Goal: Task Accomplishment & Management: Use online tool/utility

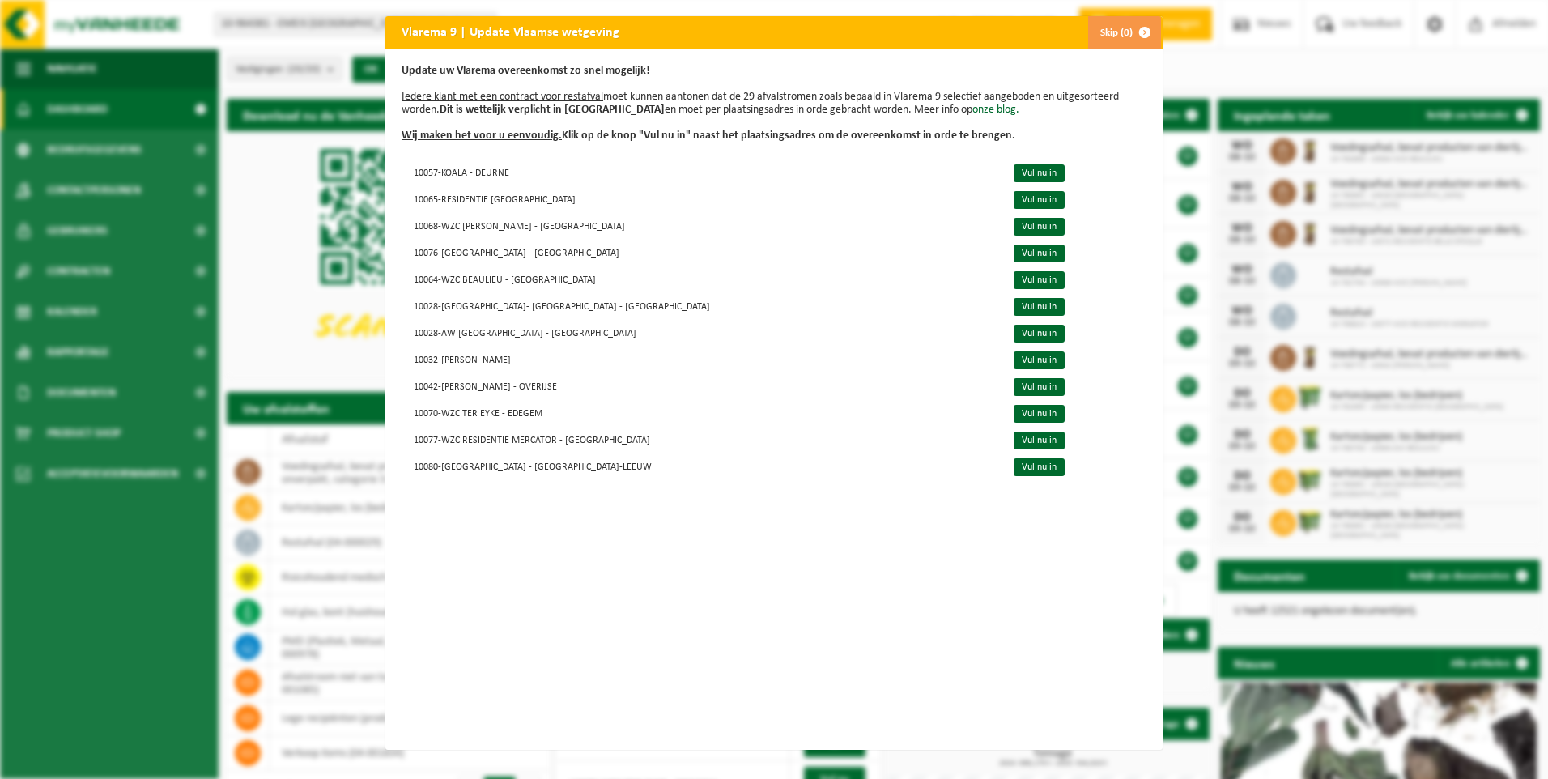
click at [1117, 31] on button "Skip (0)" at bounding box center [1124, 32] width 74 height 32
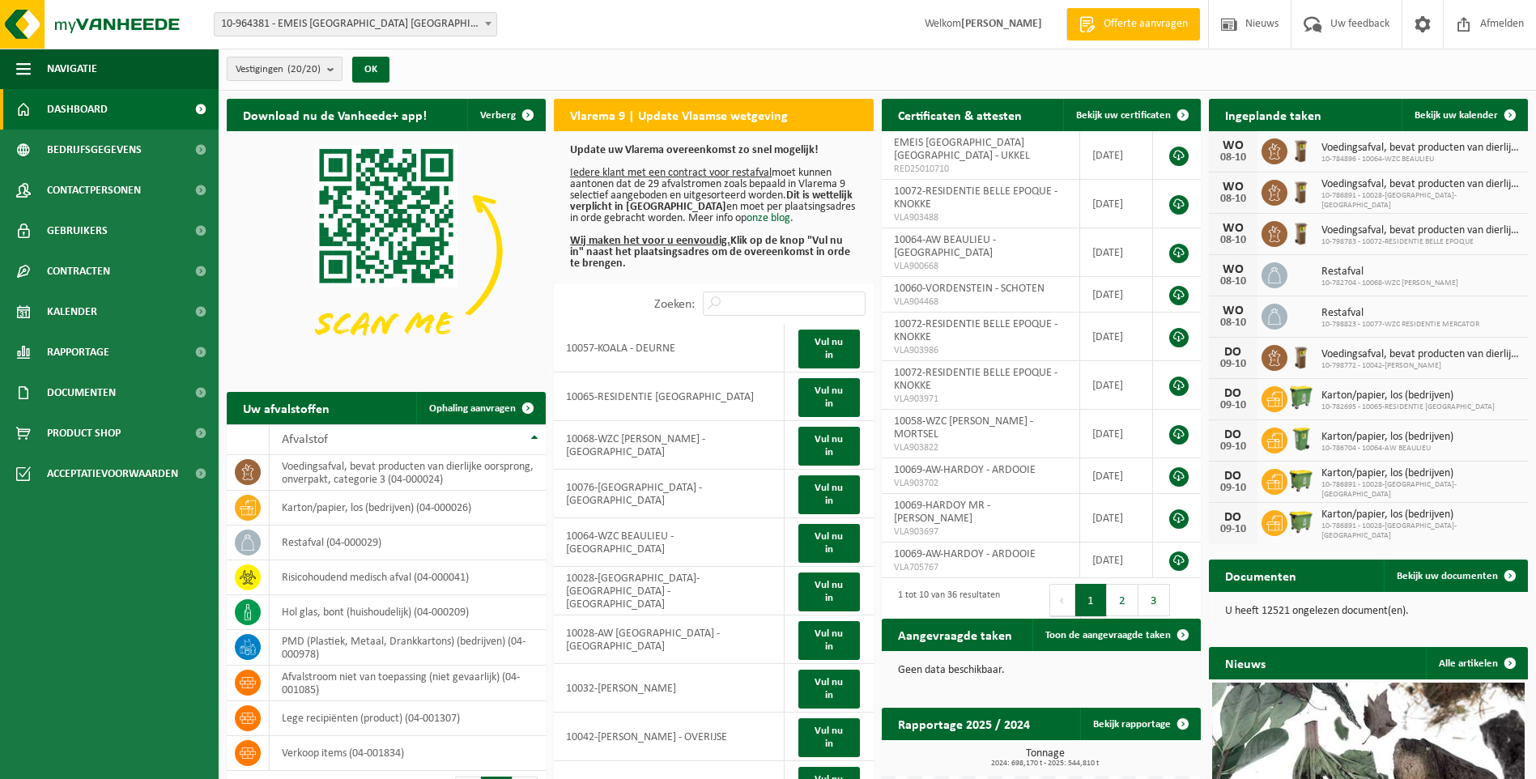
click at [331, 68] on b "submit" at bounding box center [334, 68] width 15 height 23
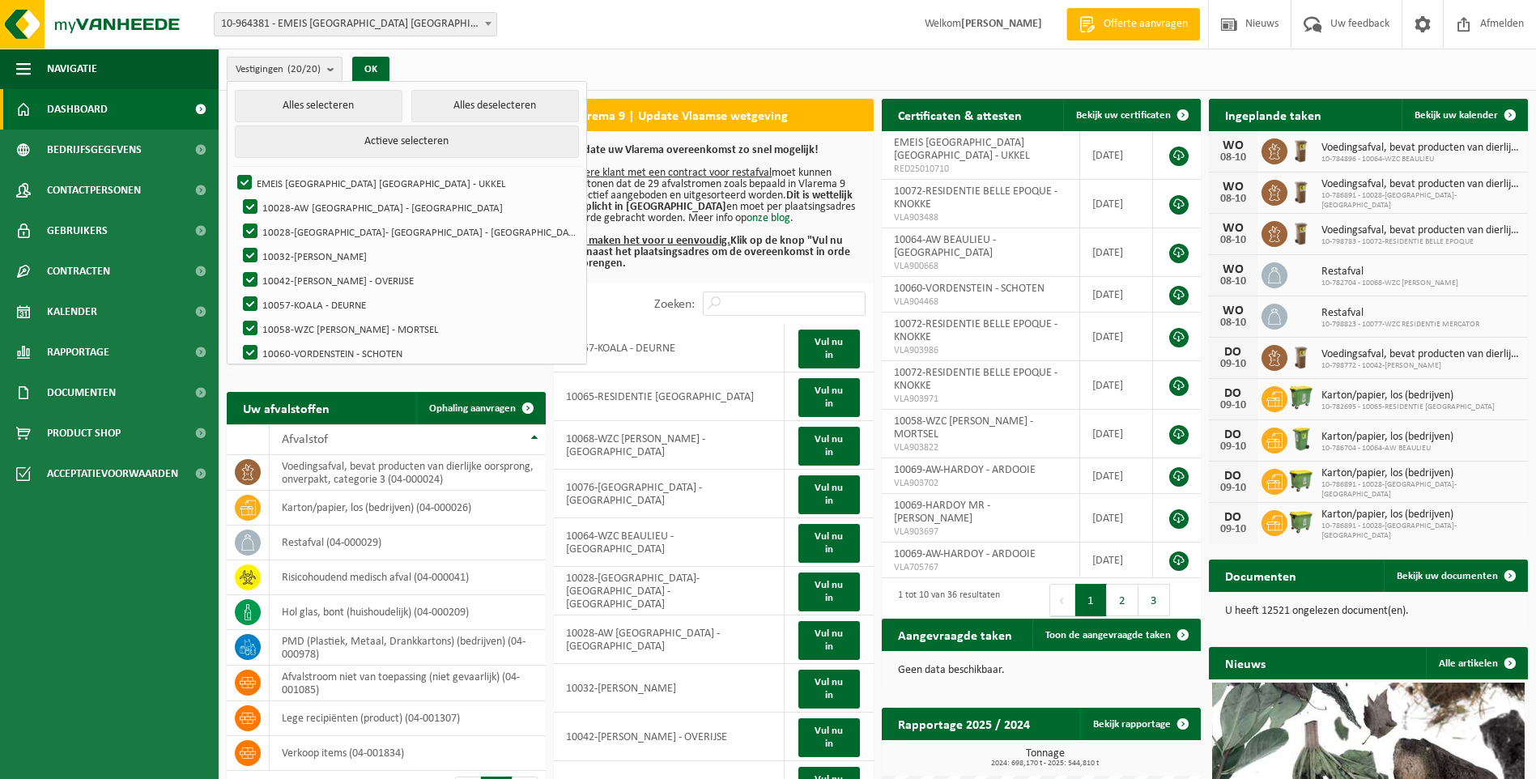
click at [504, 60] on div "Vestigingen (20/20) Alles selecteren Alles deselecteren Actieve selecteren EMEI…" at bounding box center [877, 70] width 1317 height 42
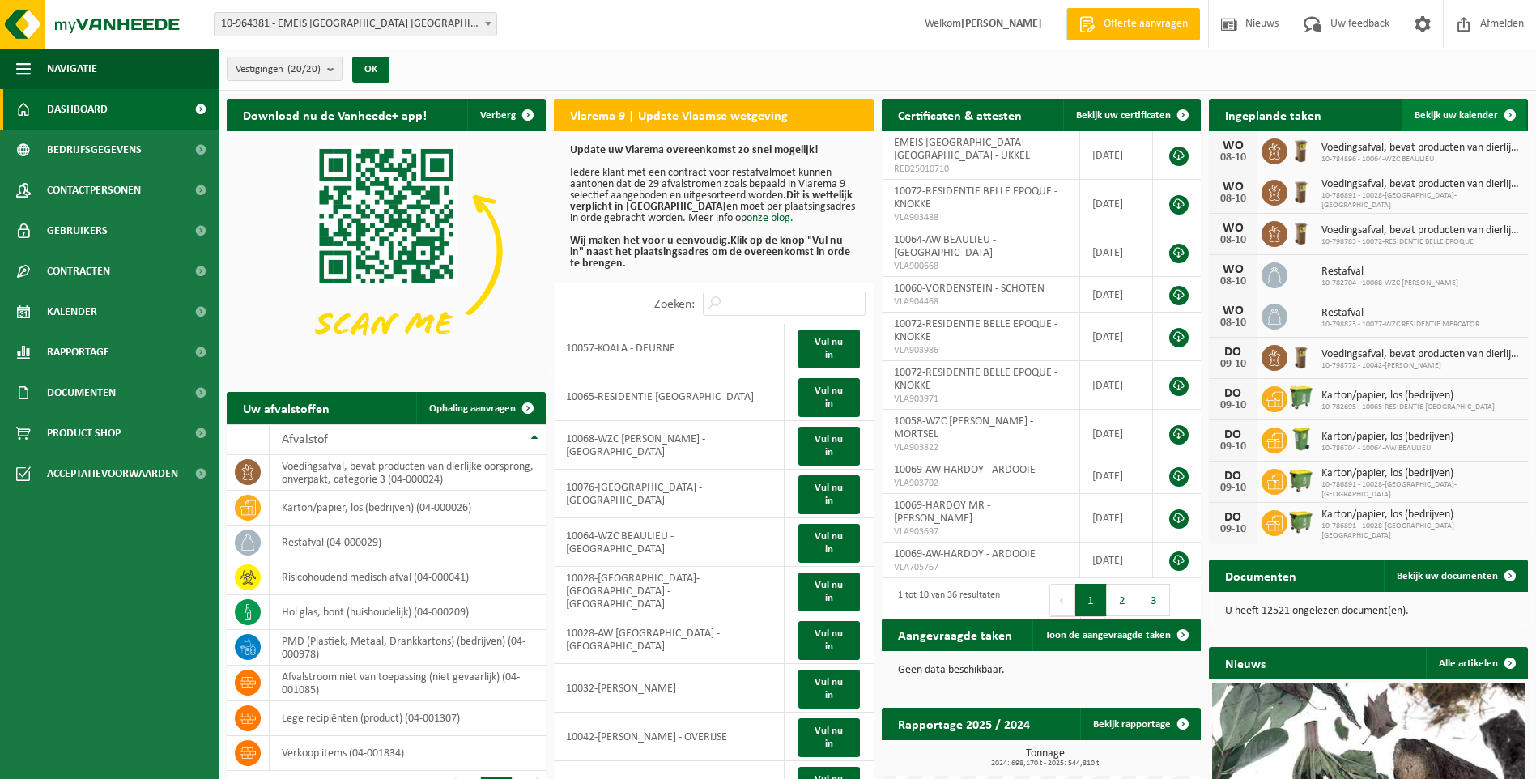
click at [1441, 115] on span "Bekijk uw kalender" at bounding box center [1455, 115] width 83 height 11
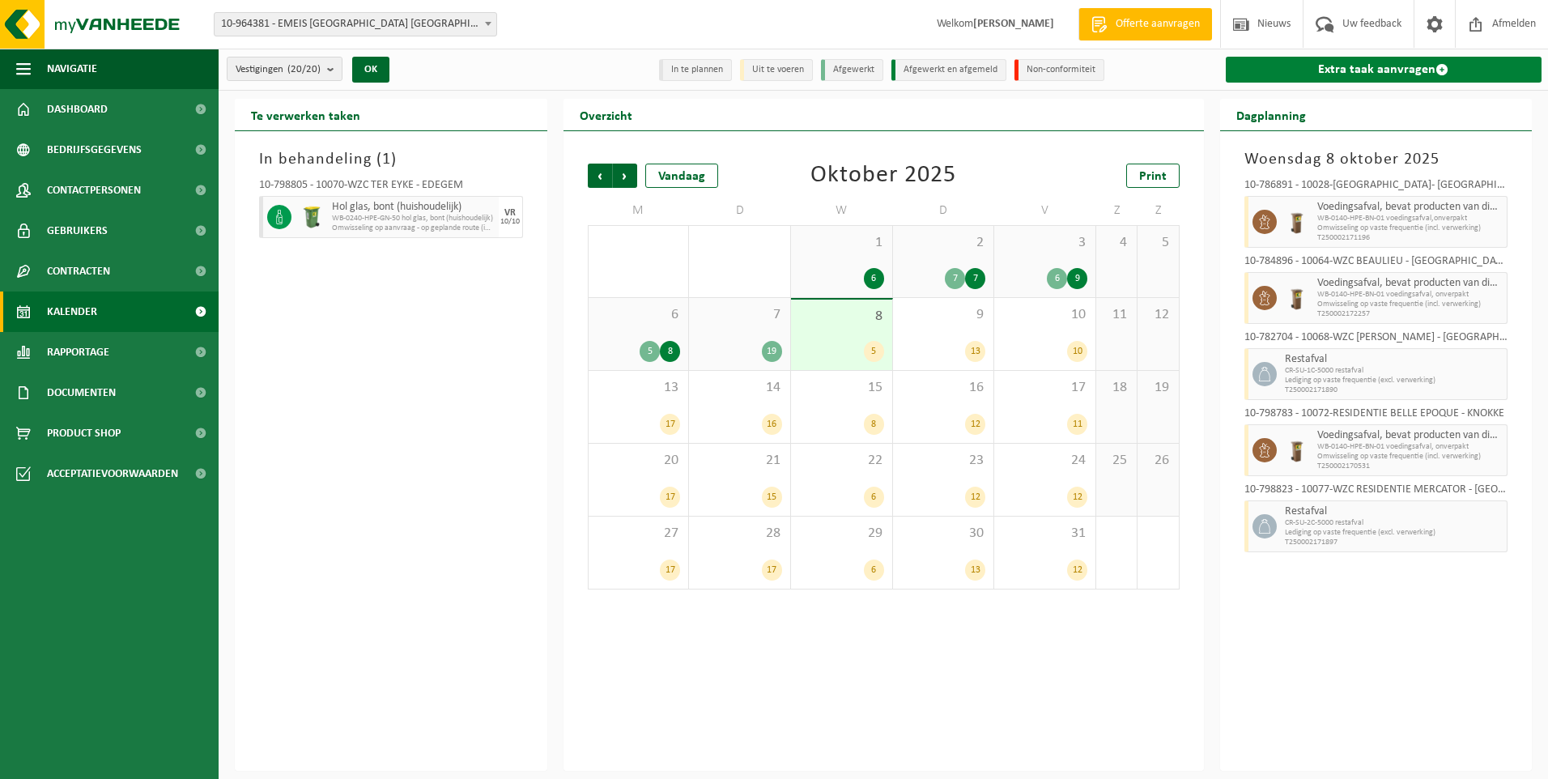
click at [1385, 70] on link "Extra taak aanvragen" at bounding box center [1384, 70] width 317 height 26
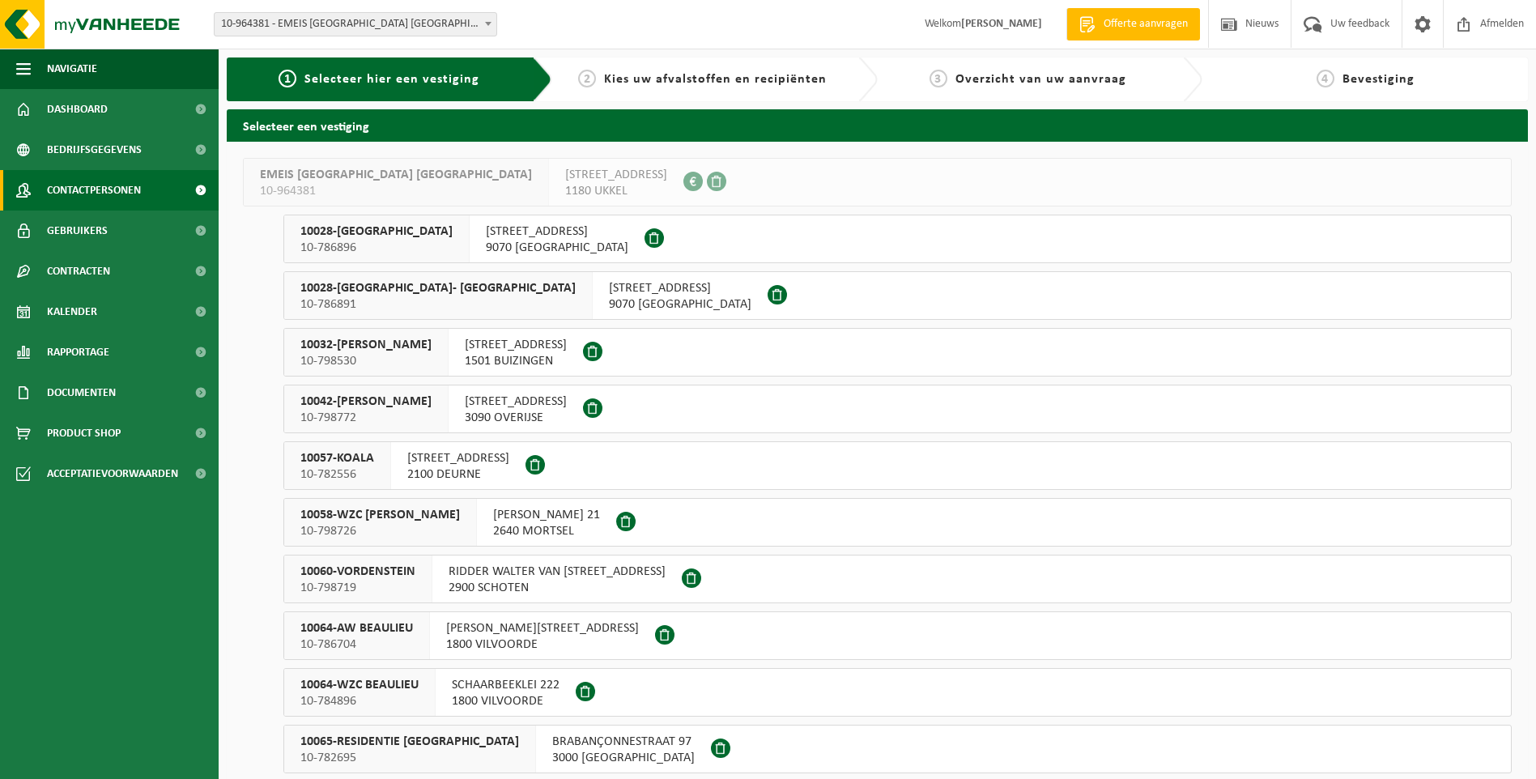
click at [103, 190] on span "Contactpersonen" at bounding box center [94, 190] width 94 height 40
